Goal: Information Seeking & Learning: Learn about a topic

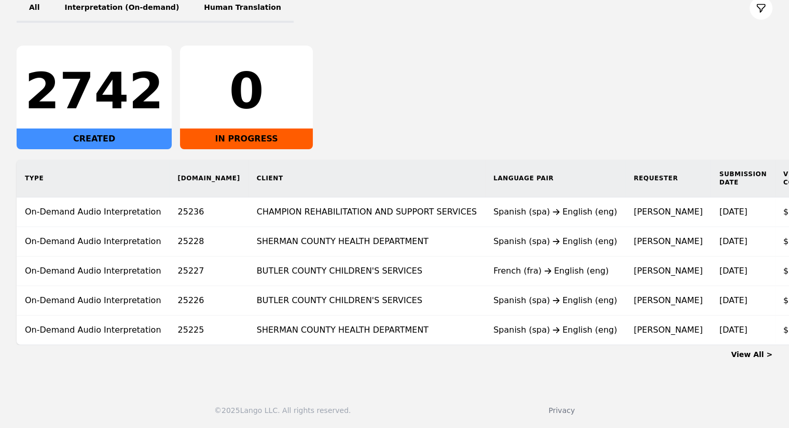
scroll to position [144, 0]
click at [299, 162] on th "Client" at bounding box center [366, 179] width 237 height 38
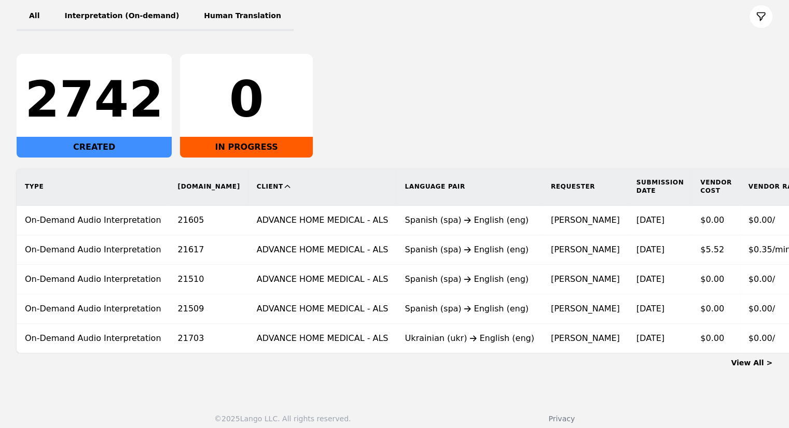
scroll to position [144, 0]
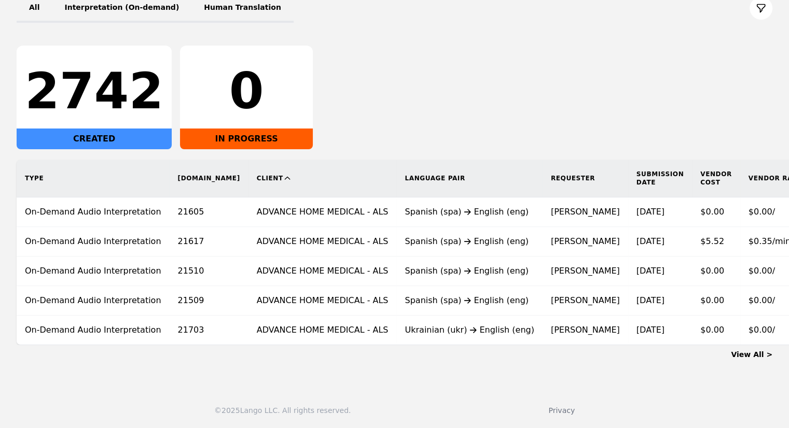
click at [248, 174] on th "Client" at bounding box center [322, 179] width 148 height 38
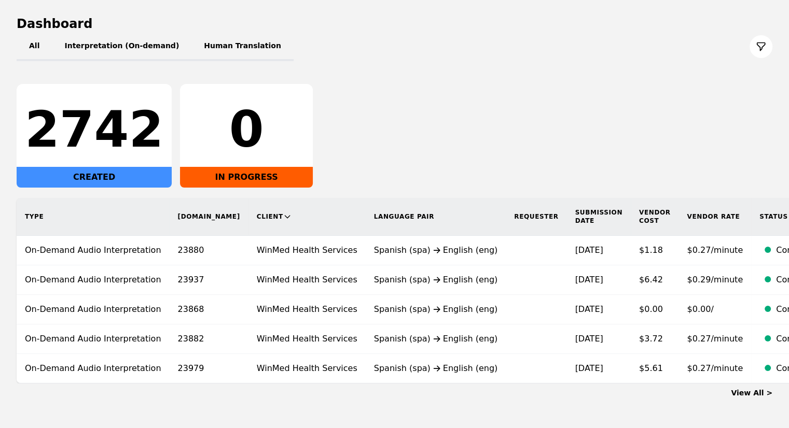
scroll to position [104, 0]
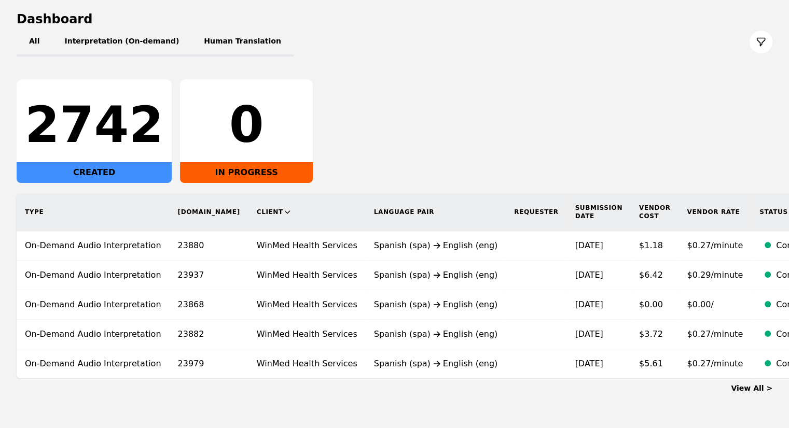
click at [248, 217] on th "Client" at bounding box center [306, 212] width 117 height 38
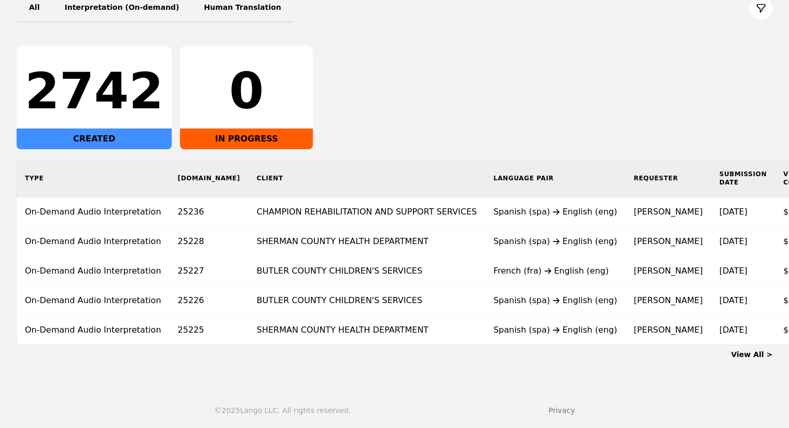
scroll to position [0, 138]
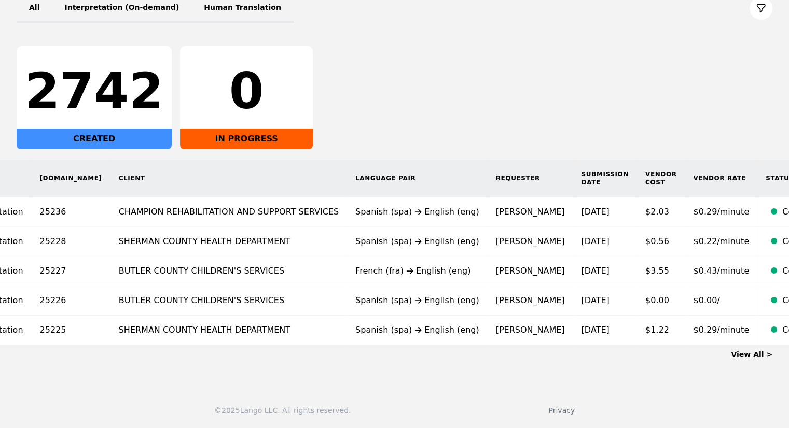
click at [749, 359] on link "View All >" at bounding box center [751, 355] width 41 height 8
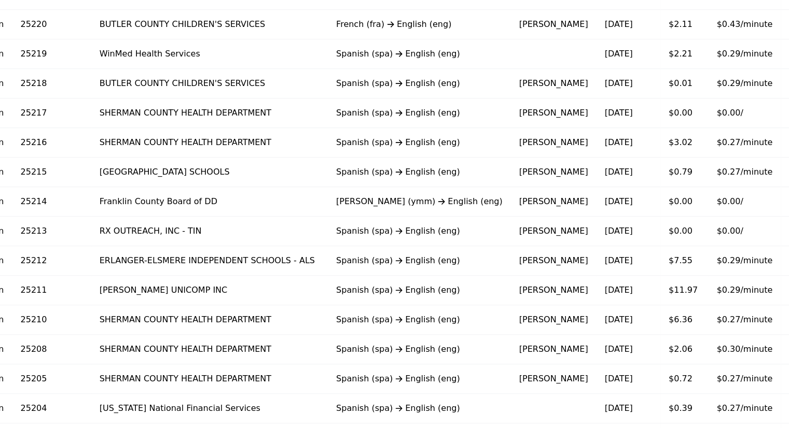
scroll to position [519, 0]
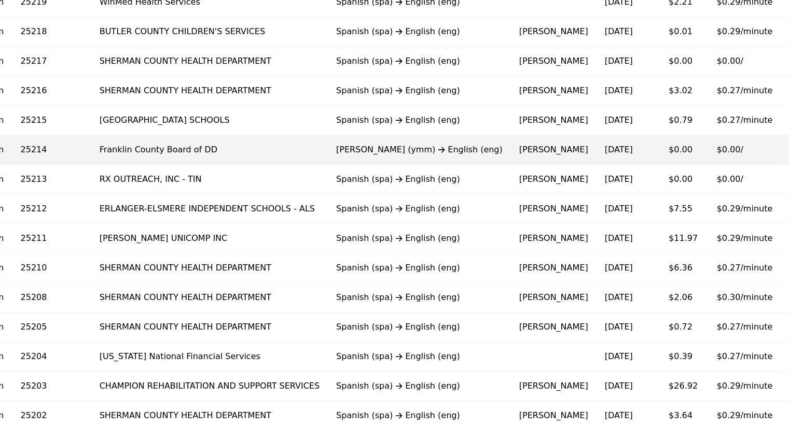
click at [511, 156] on td "[PERSON_NAME]" at bounding box center [554, 150] width 86 height 30
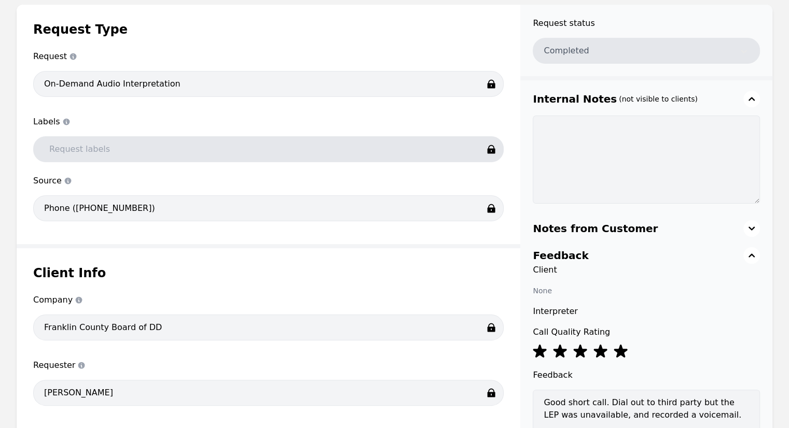
scroll to position [52, 0]
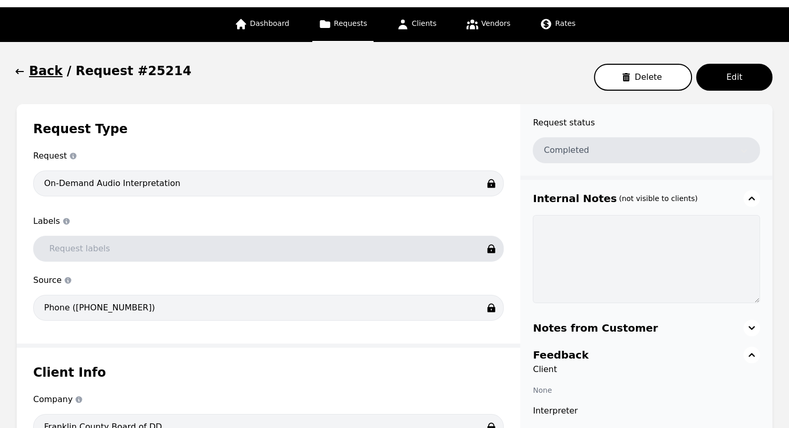
click at [44, 65] on h1 "Back" at bounding box center [46, 71] width 34 height 17
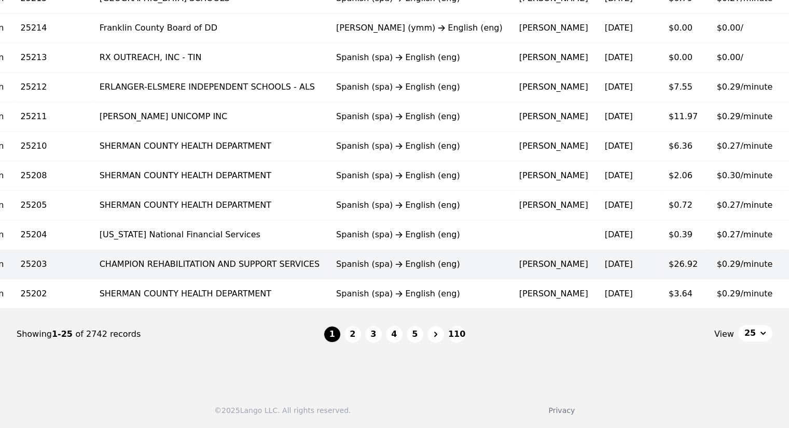
scroll to position [541, 0]
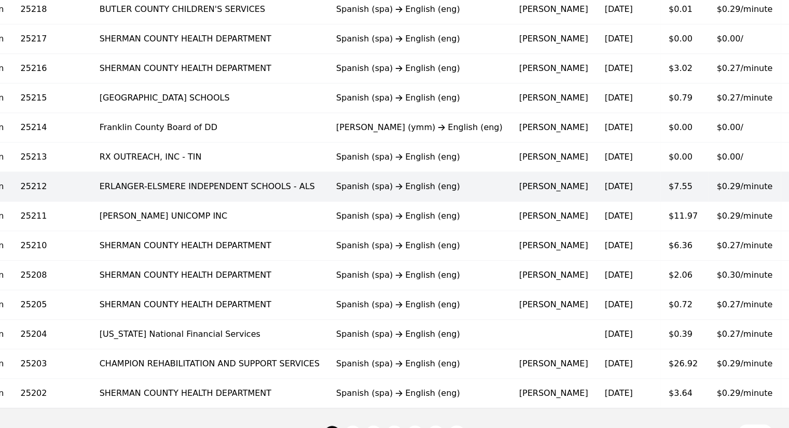
click at [660, 181] on td "$7.55" at bounding box center [684, 187] width 48 height 30
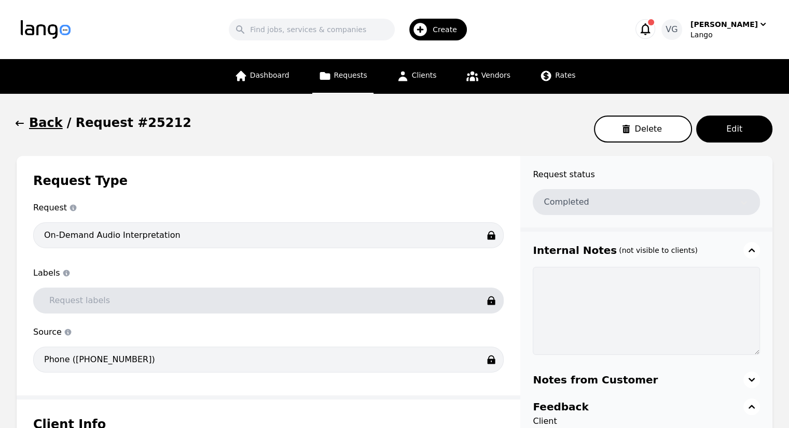
click at [23, 121] on icon "button" at bounding box center [20, 123] width 10 height 10
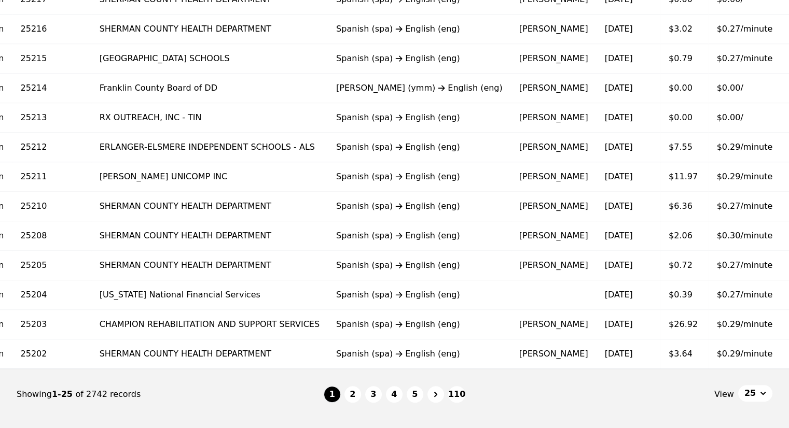
scroll to position [645, 0]
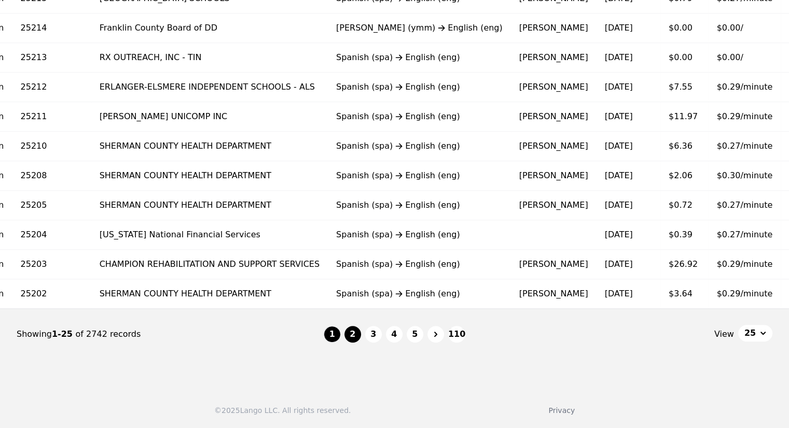
click at [348, 339] on button "2" at bounding box center [352, 334] width 17 height 17
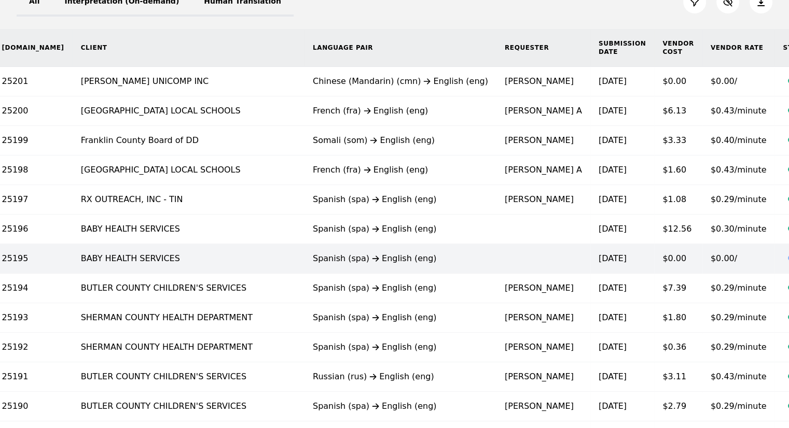
scroll to position [126, 0]
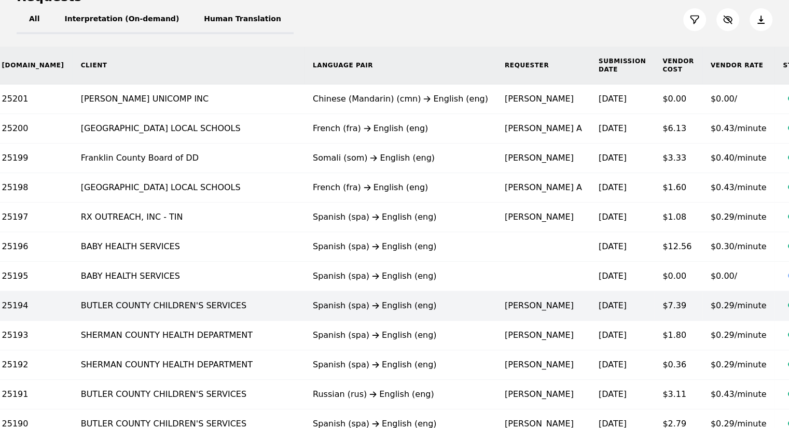
click at [590, 311] on td "[DATE]" at bounding box center [622, 306] width 64 height 30
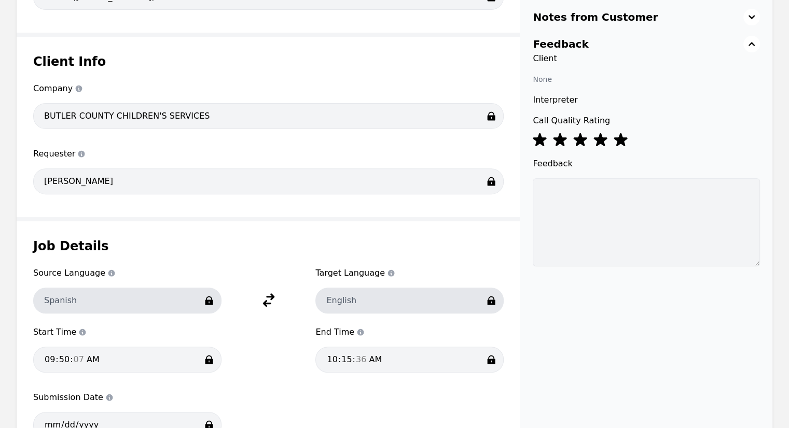
scroll to position [415, 0]
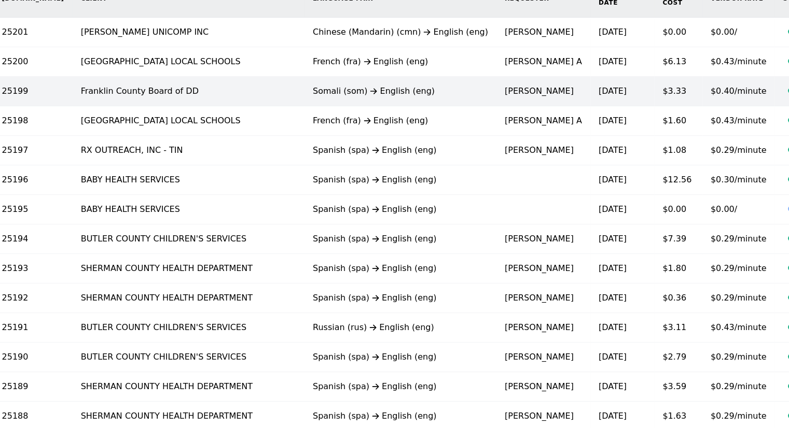
scroll to position [126, 0]
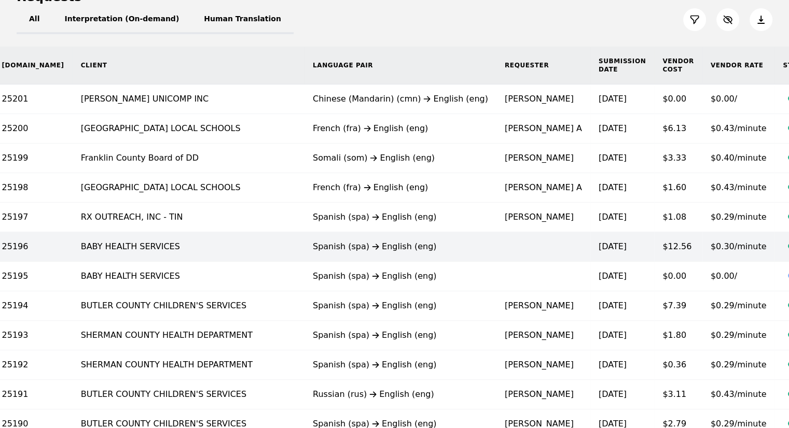
click at [378, 245] on div "Spanish (spa) English (eng)" at bounding box center [400, 247] width 175 height 12
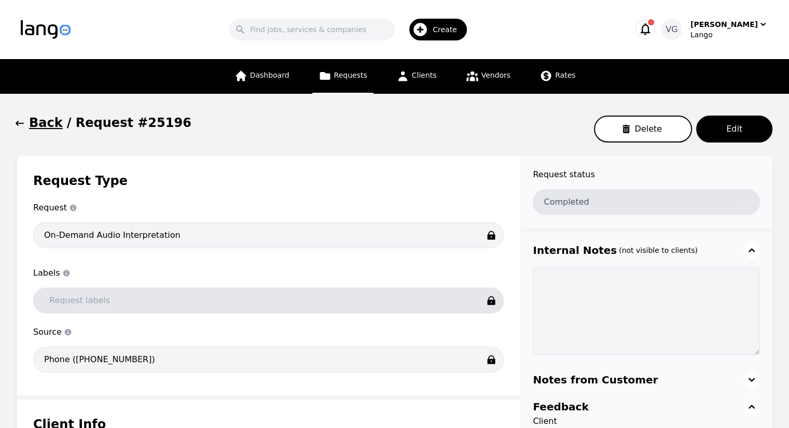
click at [26, 127] on button "Back" at bounding box center [40, 123] width 46 height 17
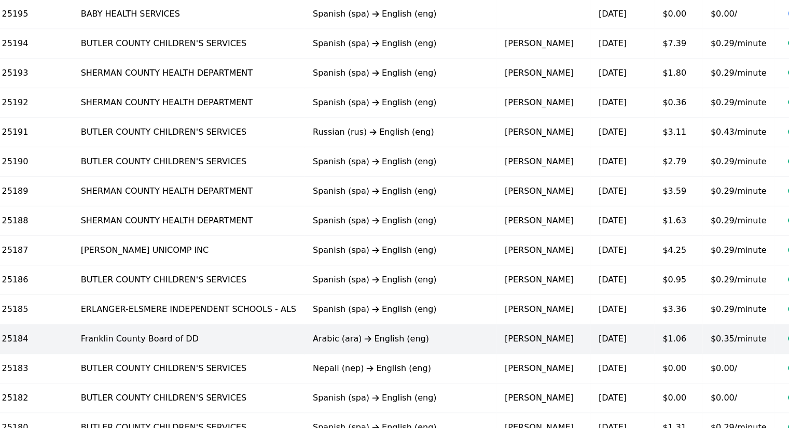
scroll to position [645, 0]
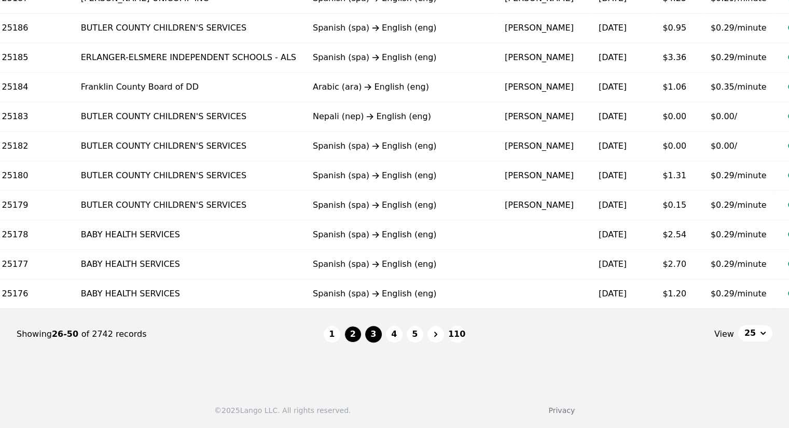
click at [371, 332] on button "3" at bounding box center [373, 334] width 17 height 17
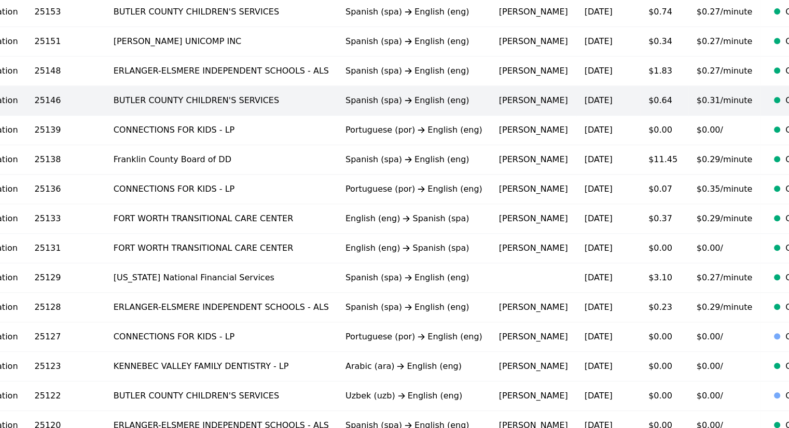
scroll to position [622, 0]
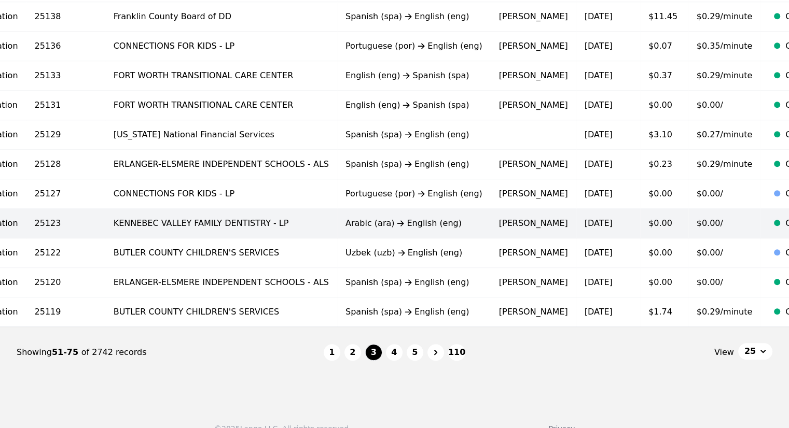
click at [585, 220] on time "[DATE]" at bounding box center [599, 223] width 28 height 10
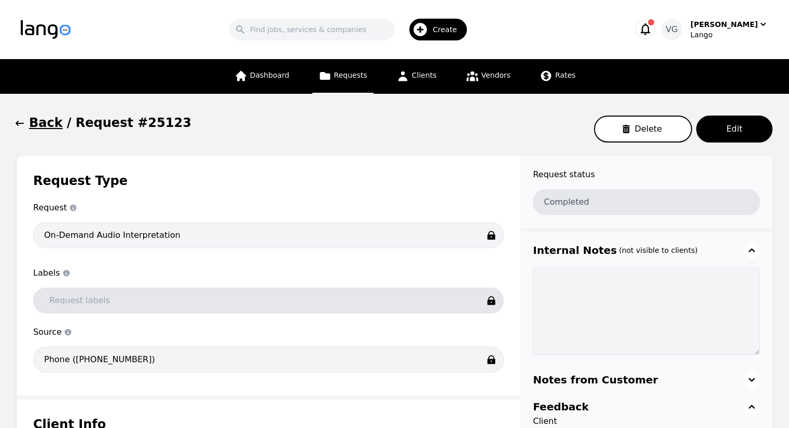
click at [20, 125] on icon "button" at bounding box center [20, 123] width 10 height 10
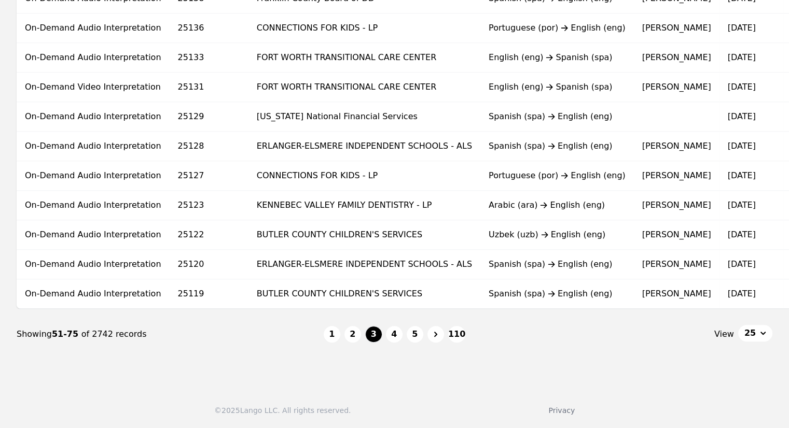
scroll to position [0, 143]
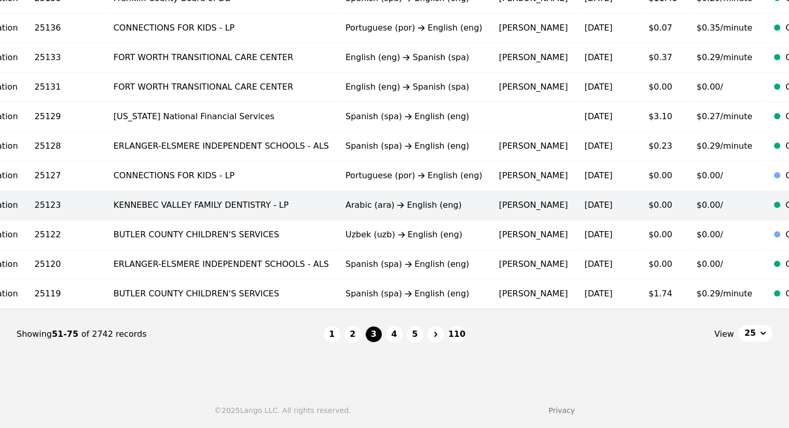
click at [640, 203] on td "$0.00" at bounding box center [664, 206] width 48 height 30
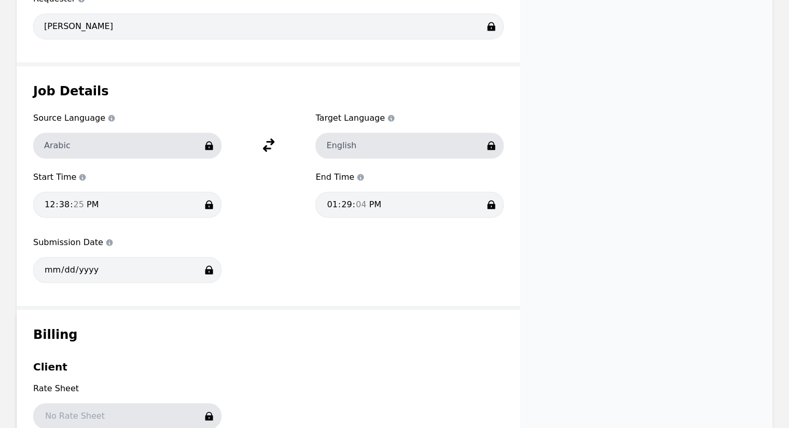
scroll to position [519, 0]
